Goal: Navigation & Orientation: Find specific page/section

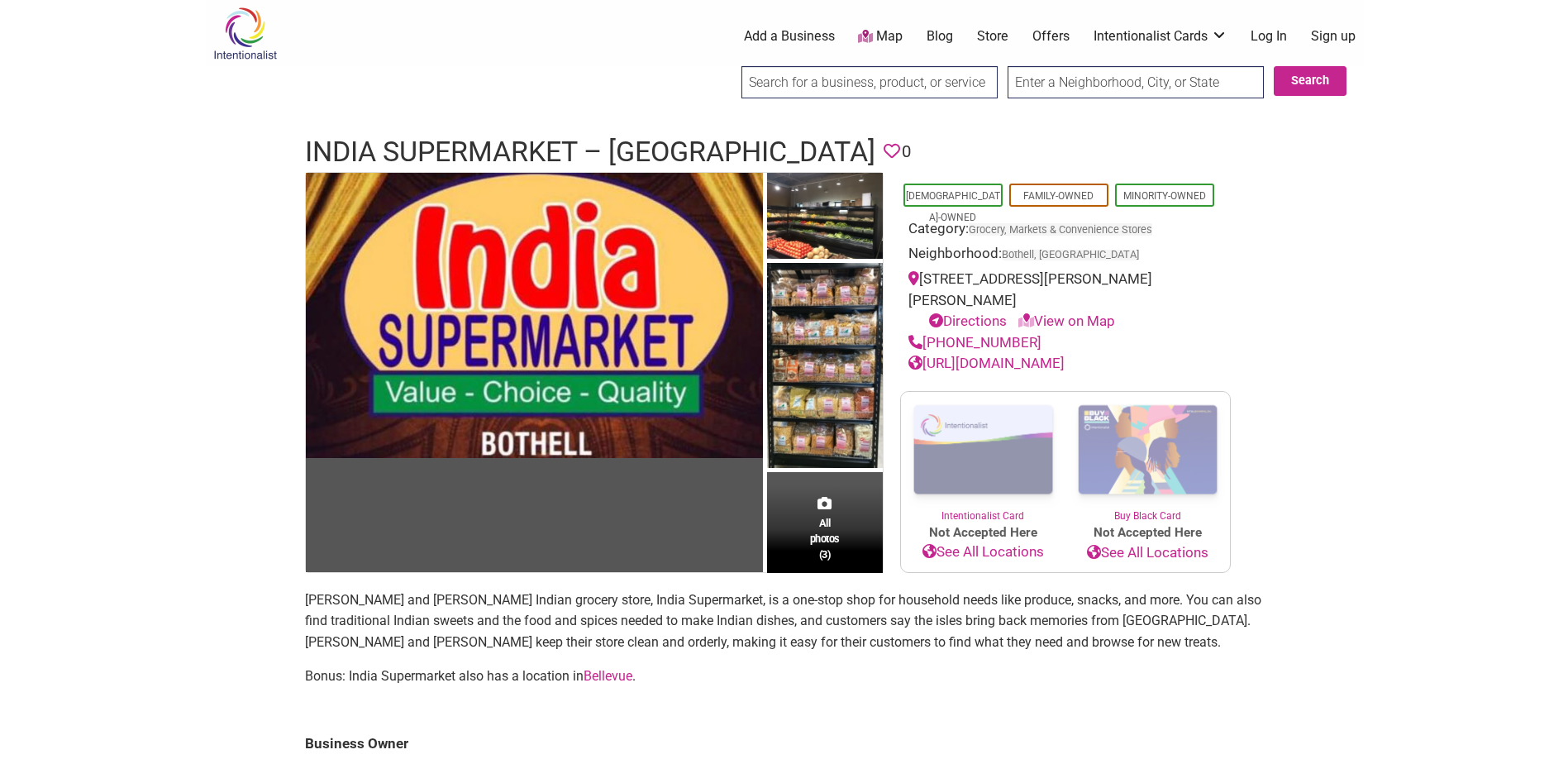
click at [994, 39] on link "Store" at bounding box center [993, 37] width 31 height 18
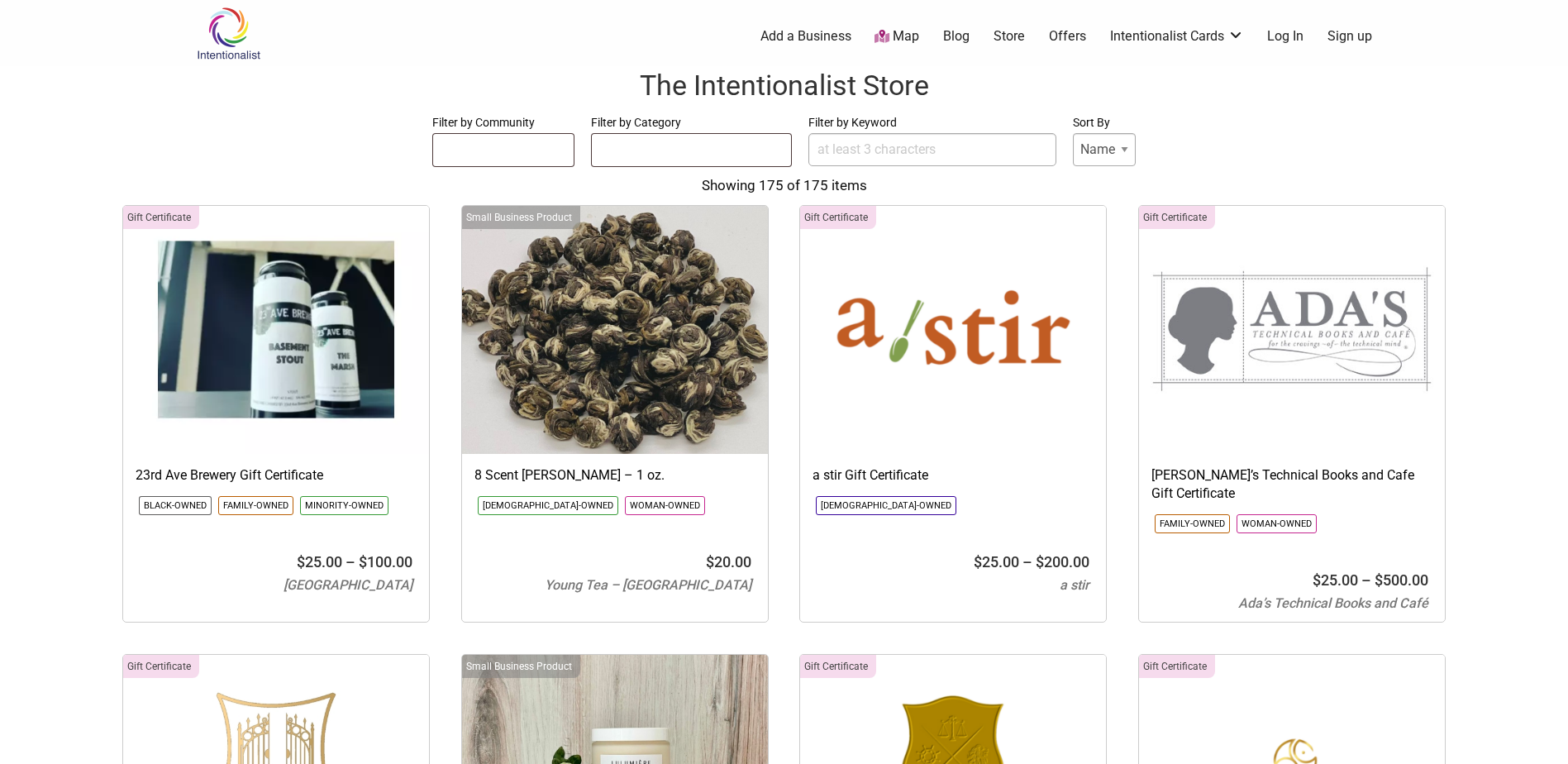
select select
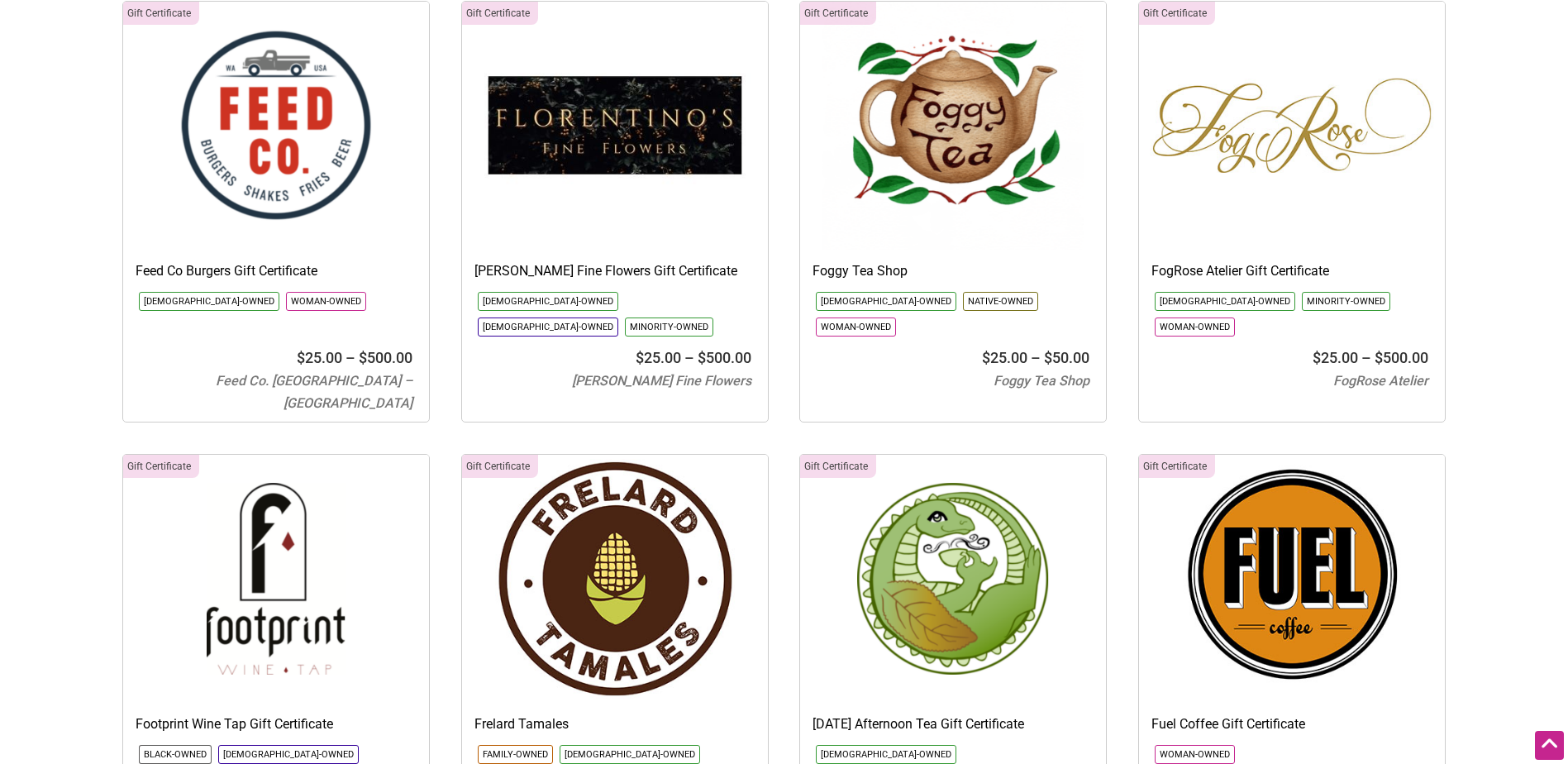
scroll to position [5953, 0]
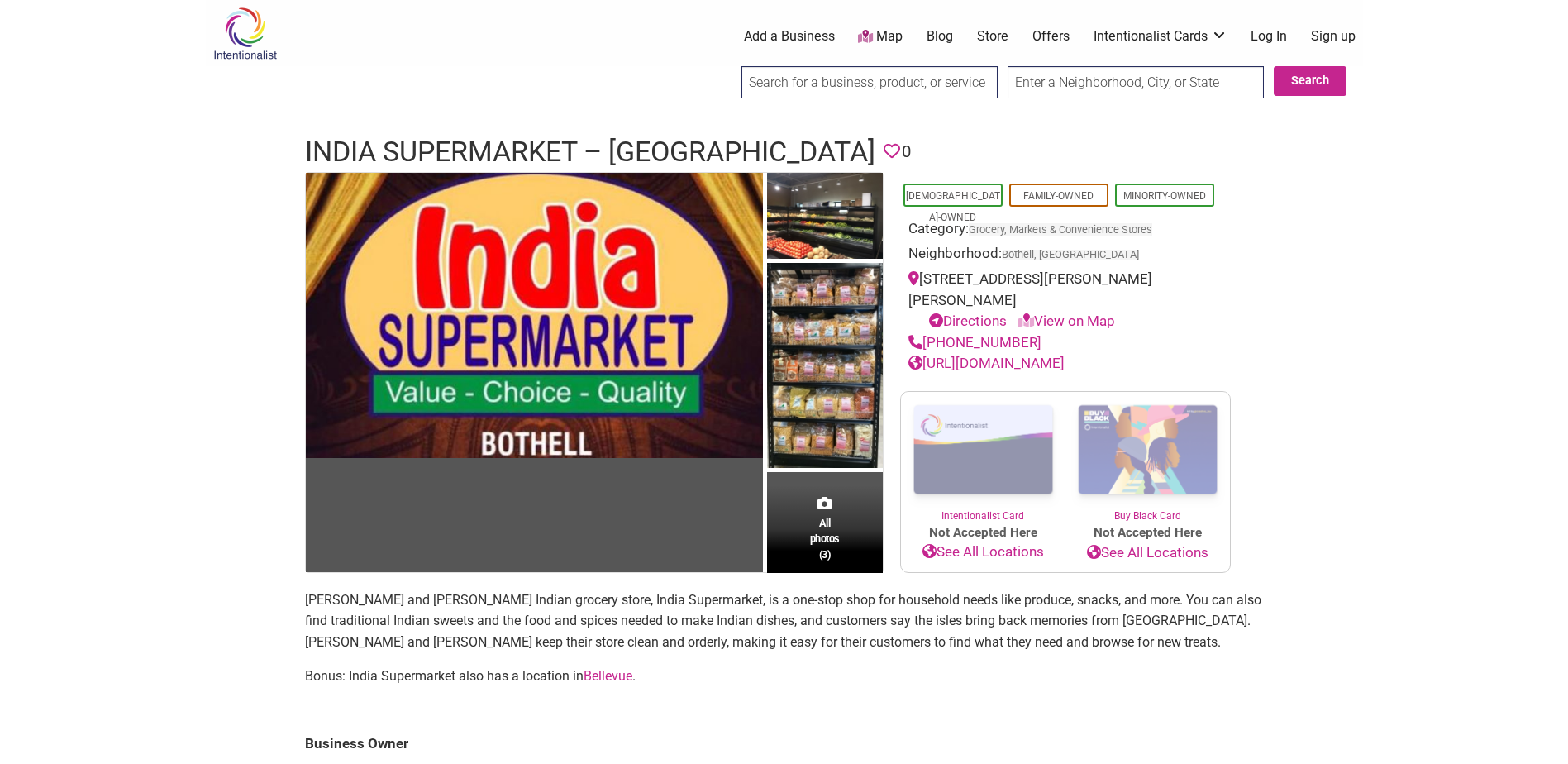
click at [998, 32] on link "Store" at bounding box center [993, 37] width 31 height 18
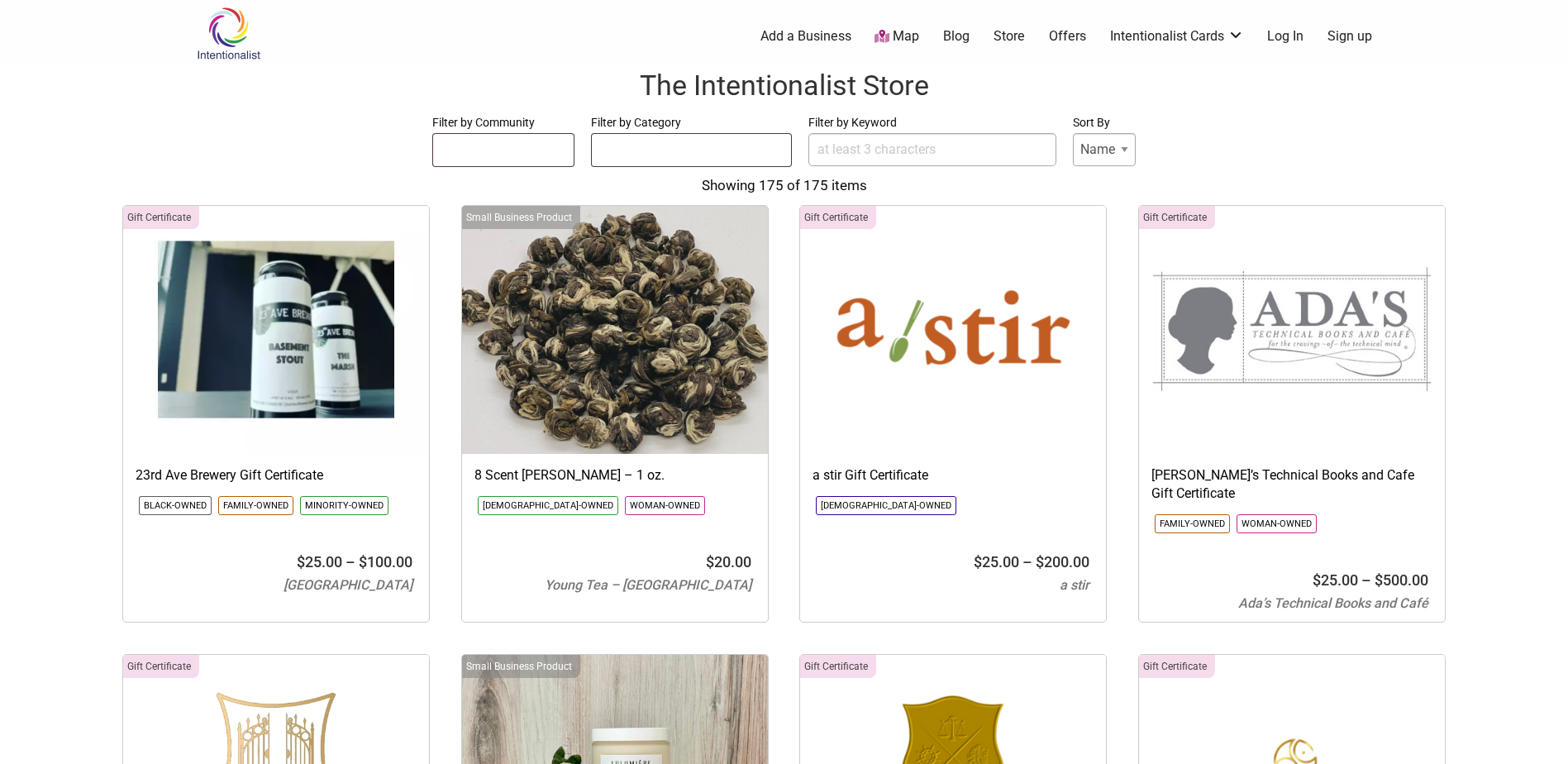
select select
click at [1069, 36] on link "Offers" at bounding box center [1068, 37] width 38 height 18
